Goal: Task Accomplishment & Management: Manage account settings

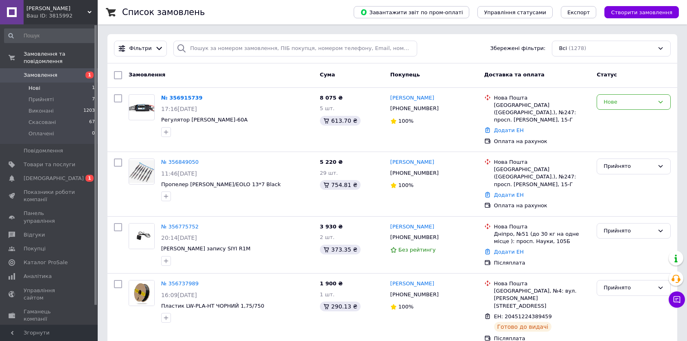
click at [64, 83] on li "Нові 1" at bounding box center [50, 88] width 100 height 11
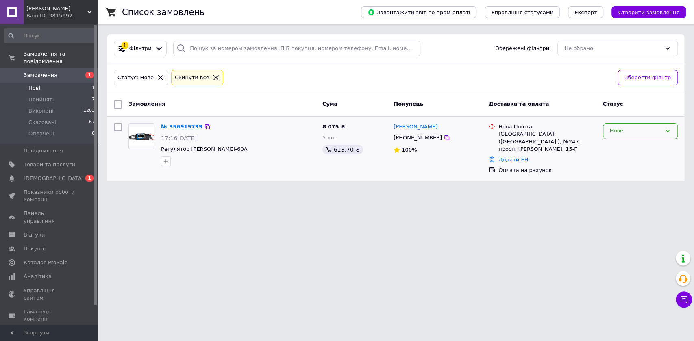
click at [613, 128] on div "Нове" at bounding box center [635, 131] width 51 height 9
click at [625, 178] on li "Скасовано" at bounding box center [641, 177] width 74 height 15
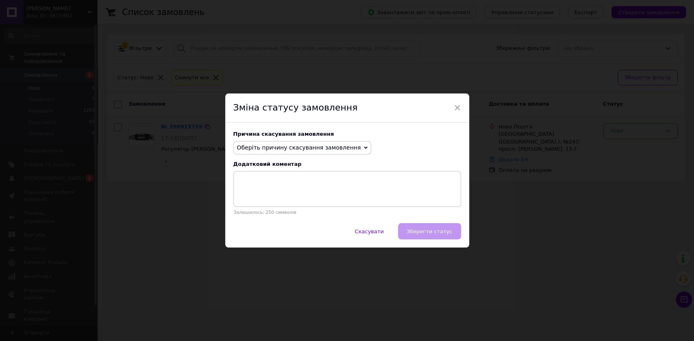
click at [336, 144] on span "Оберіть причину скасування замовлення" at bounding box center [299, 147] width 124 height 7
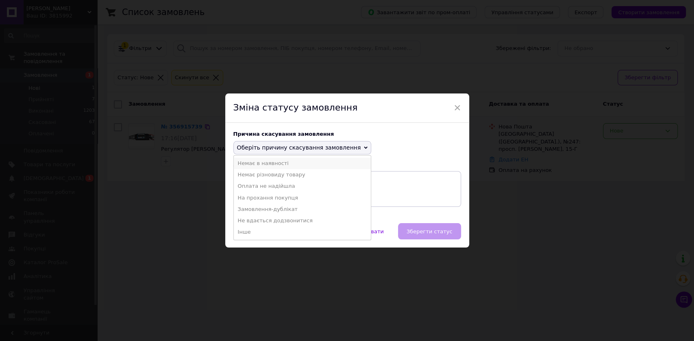
click at [270, 163] on li "Немає в наявності" at bounding box center [302, 163] width 137 height 11
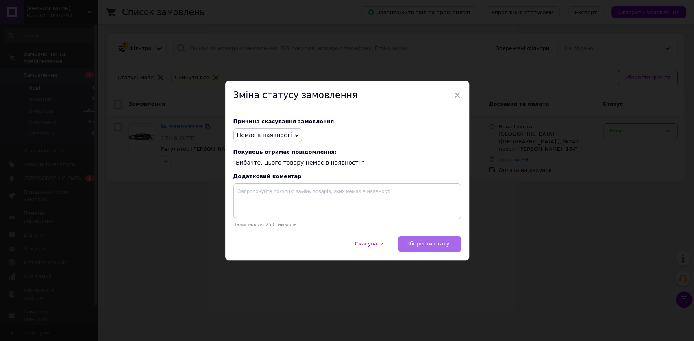
click at [435, 246] on span "Зберегти статус" at bounding box center [430, 244] width 46 height 6
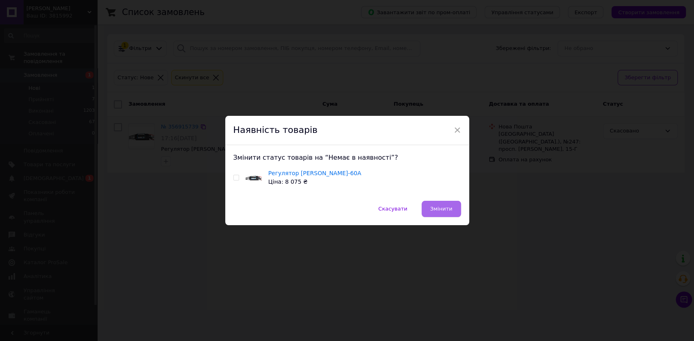
click at [437, 207] on span "Змінити" at bounding box center [441, 209] width 22 height 6
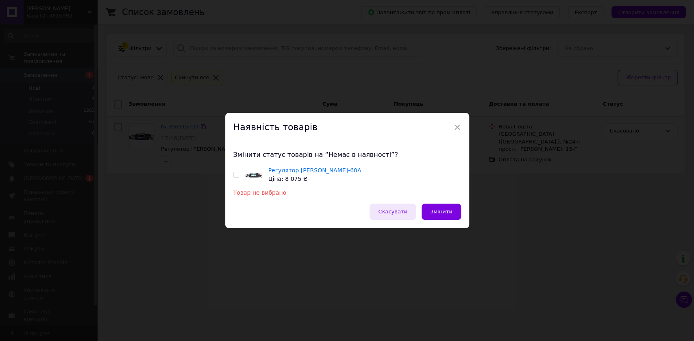
click at [404, 214] on span "Скасувати" at bounding box center [392, 212] width 29 height 6
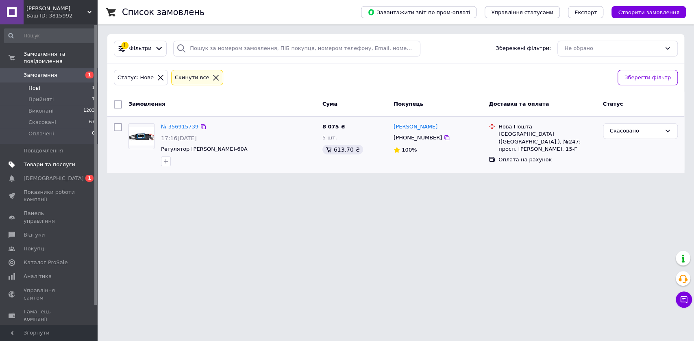
click at [52, 161] on span "Товари та послуги" at bounding box center [50, 164] width 52 height 7
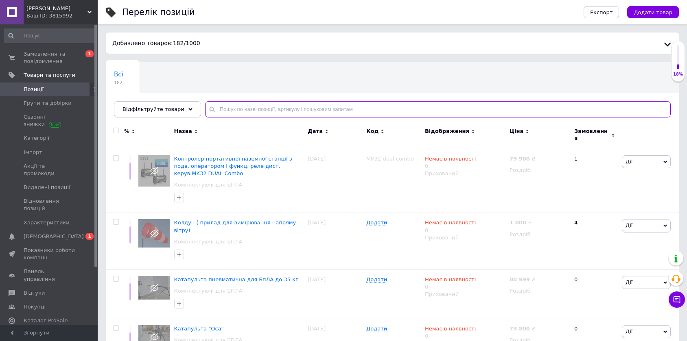
click at [244, 109] on input "text" at bounding box center [437, 109] width 465 height 16
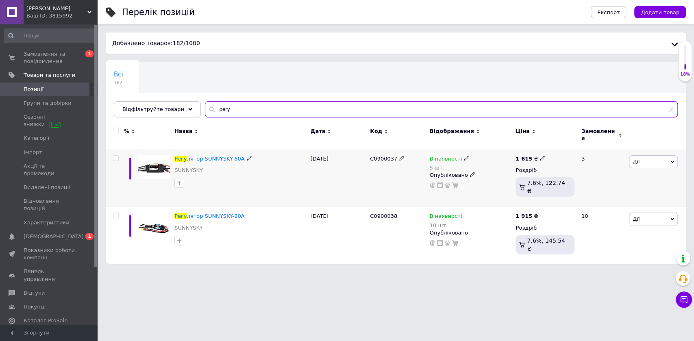
type input "регу"
click at [464, 156] on icon at bounding box center [466, 158] width 5 height 5
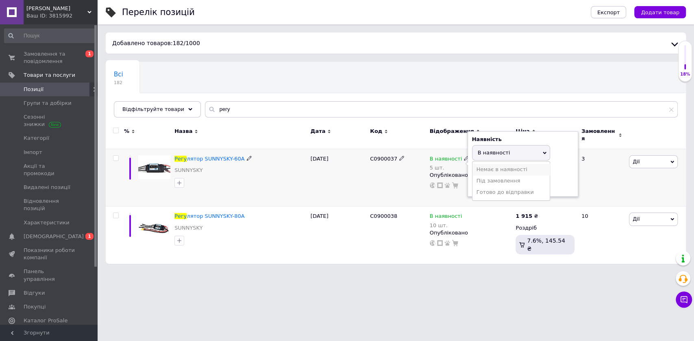
click at [475, 164] on li "Немає в наявності" at bounding box center [511, 169] width 77 height 11
drag, startPoint x: 490, startPoint y: 180, endPoint x: 460, endPoint y: 180, distance: 30.1
click at [460, 180] on div "В наявності 5 шт. Наявність Немає в наявності В наявності Під замовлення Готово…" at bounding box center [471, 172] width 82 height 34
type input "0"
click at [349, 176] on div "[DATE]" at bounding box center [338, 178] width 59 height 58
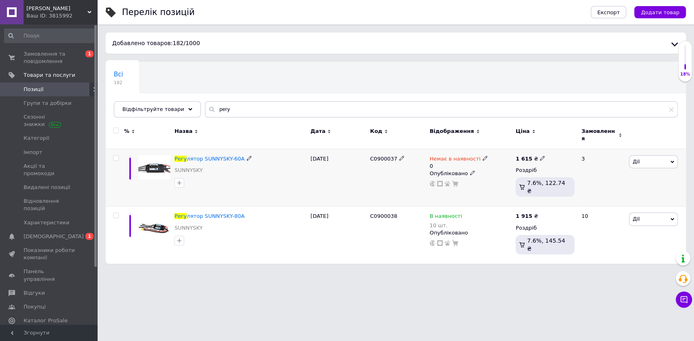
click at [470, 171] on use at bounding box center [472, 173] width 4 height 4
click at [464, 183] on li "Прихований" at bounding box center [469, 188] width 85 height 11
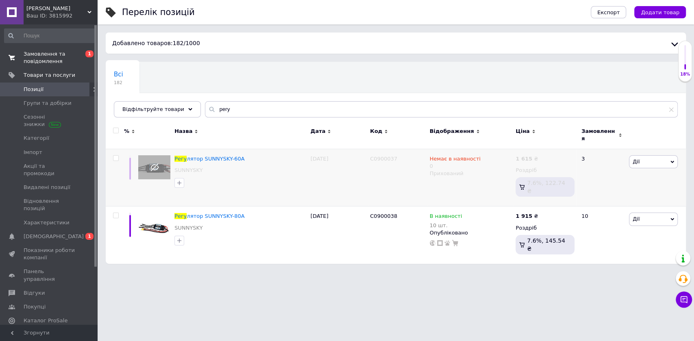
click at [59, 59] on span "Замовлення та повідомлення" at bounding box center [50, 57] width 52 height 15
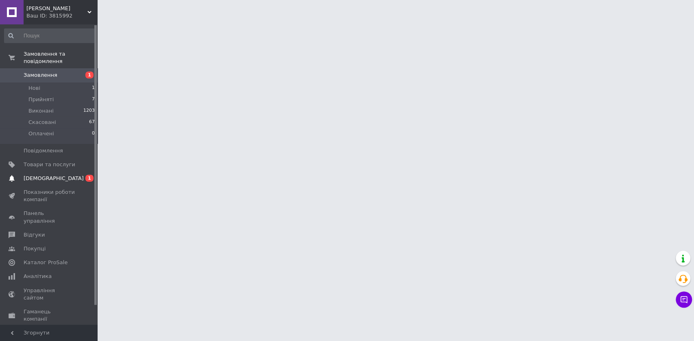
click at [39, 175] on span "[DEMOGRAPHIC_DATA]" at bounding box center [54, 178] width 60 height 7
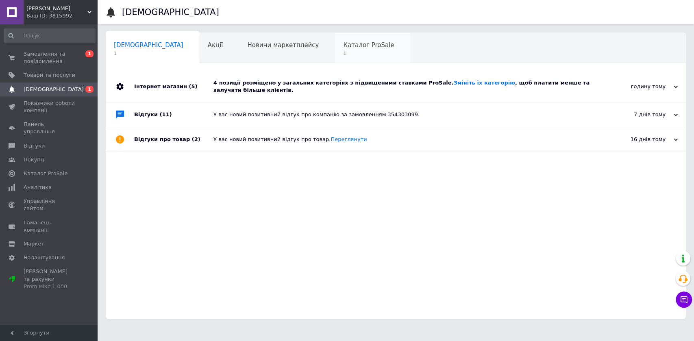
click at [343, 52] on span "1" at bounding box center [368, 53] width 51 height 6
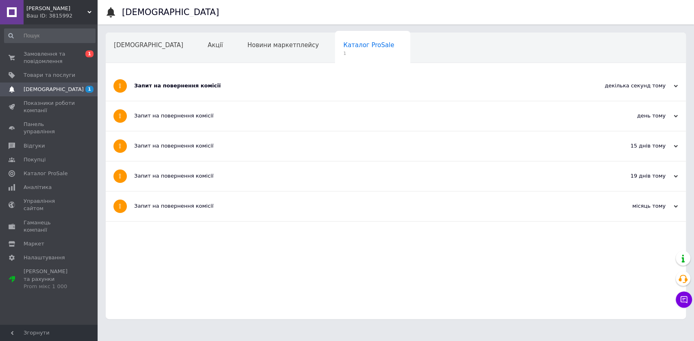
click at [343, 46] on span "Каталог ProSale" at bounding box center [368, 44] width 51 height 7
click at [191, 89] on div "Запит на повернення комісії" at bounding box center [365, 85] width 462 height 7
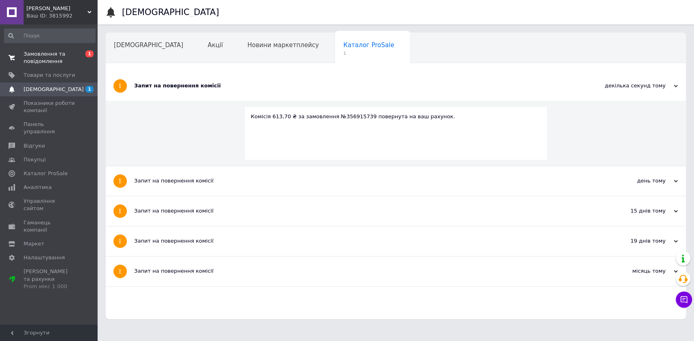
click at [59, 58] on span "Замовлення та повідомлення" at bounding box center [50, 57] width 52 height 15
